Goal: Check status: Check status

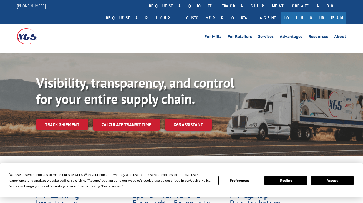
click at [218, 4] on link "track a shipment" at bounding box center [253, 6] width 70 height 12
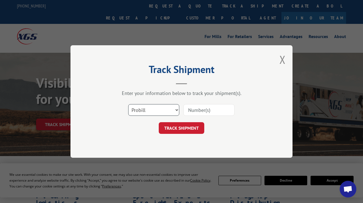
click at [161, 109] on select "Select category... Probill BOL PO" at bounding box center [153, 110] width 51 height 12
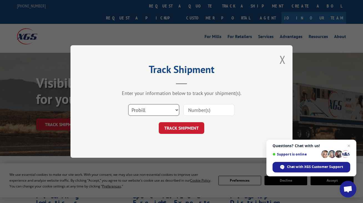
select select "po"
paste input "BOL0423507"
click at [194, 109] on input at bounding box center [209, 110] width 51 height 12
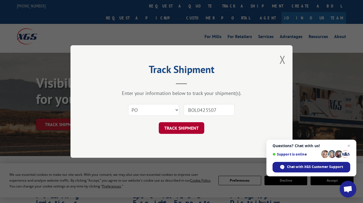
type input "BOL0423507"
click at [187, 128] on button "TRACK SHIPMENT" at bounding box center [182, 128] width 46 height 12
